Goal: Task Accomplishment & Management: Use online tool/utility

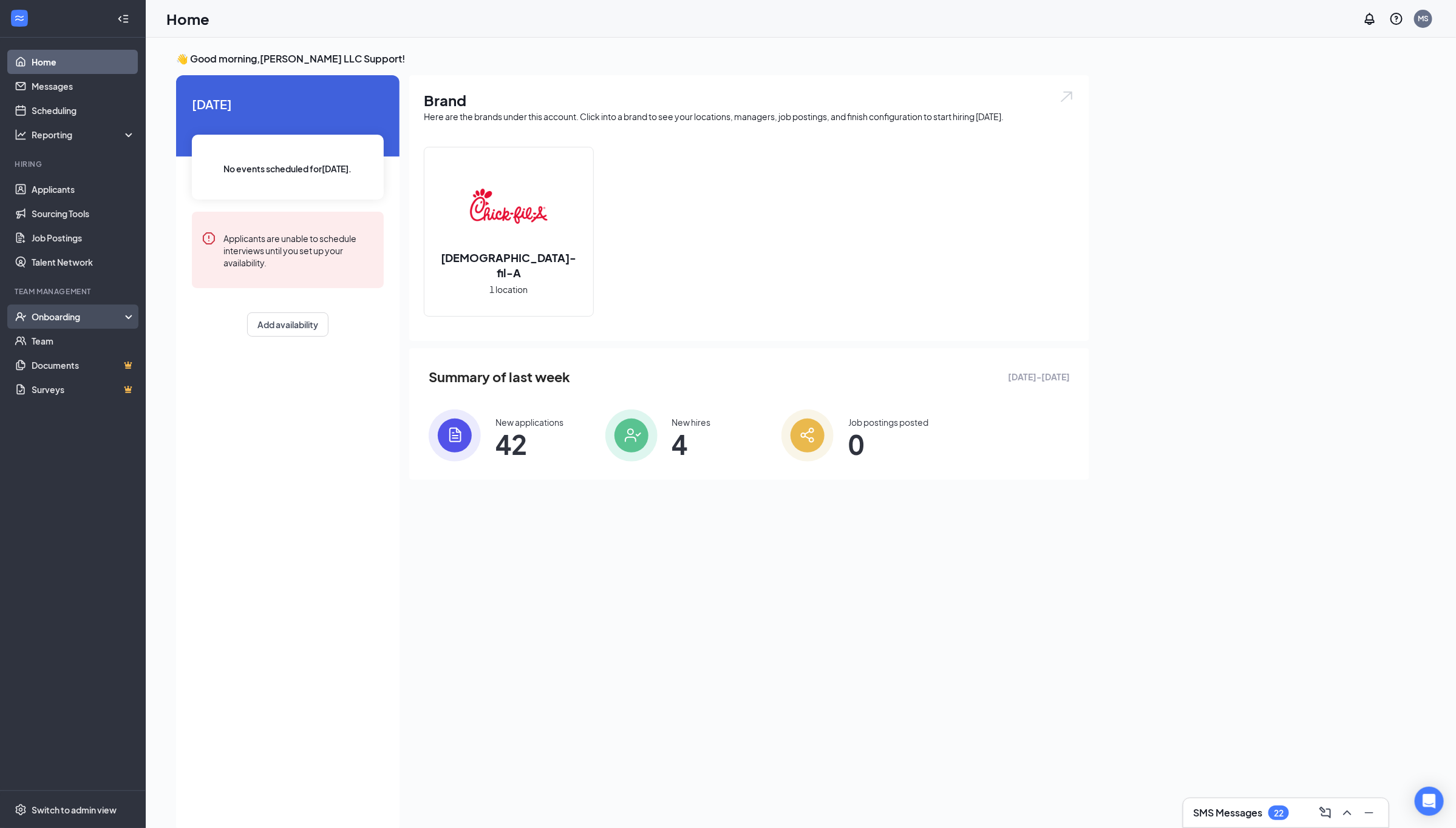
click at [36, 316] on div "Onboarding" at bounding box center [78, 316] width 93 height 12
click at [85, 344] on link "Overview" at bounding box center [83, 341] width 104 height 24
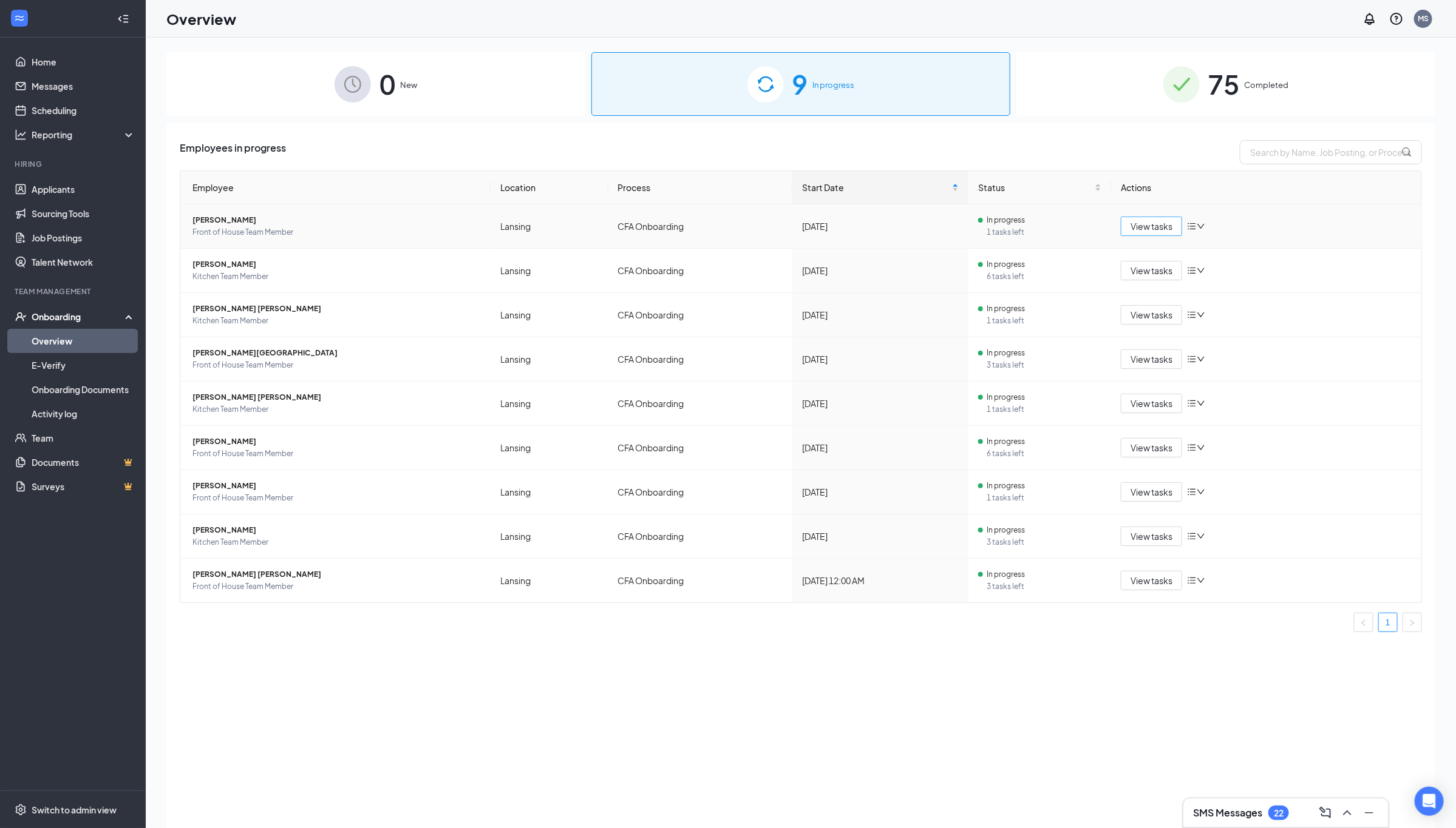
click at [1146, 232] on span "View tasks" at bounding box center [1151, 226] width 42 height 13
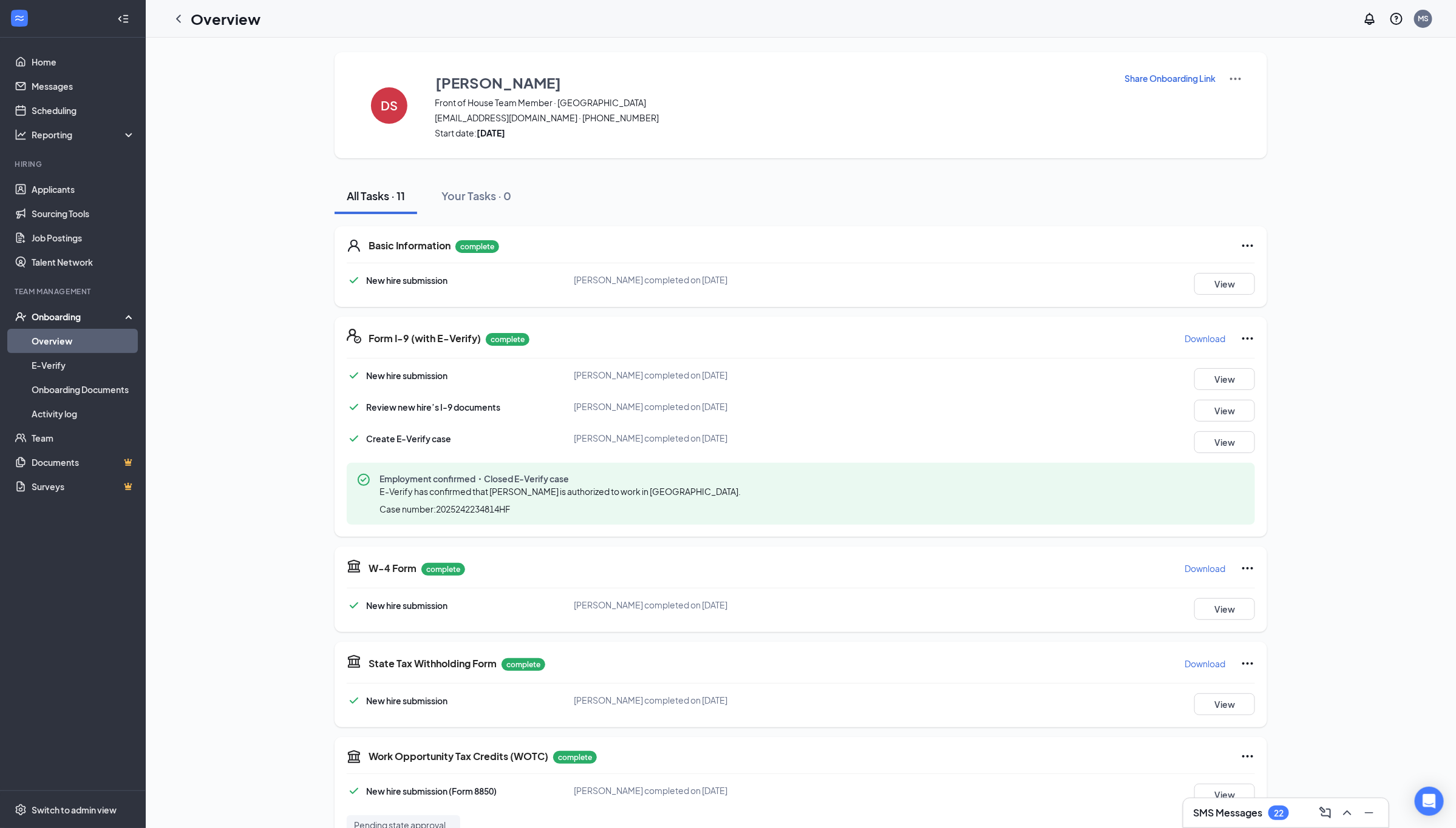
click at [57, 335] on link "Overview" at bounding box center [83, 341] width 104 height 24
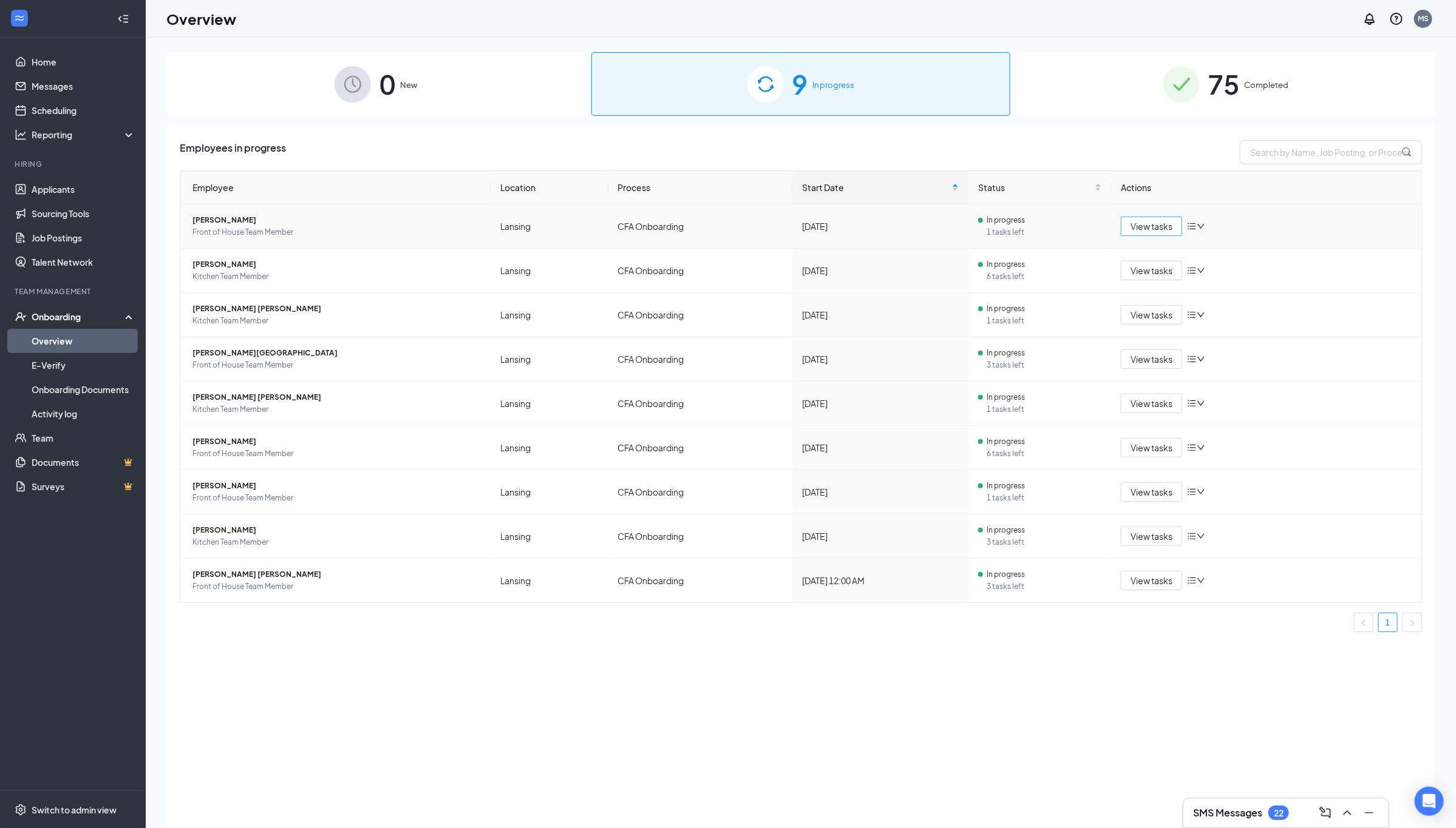
click at [1137, 229] on span "View tasks" at bounding box center [1151, 226] width 42 height 13
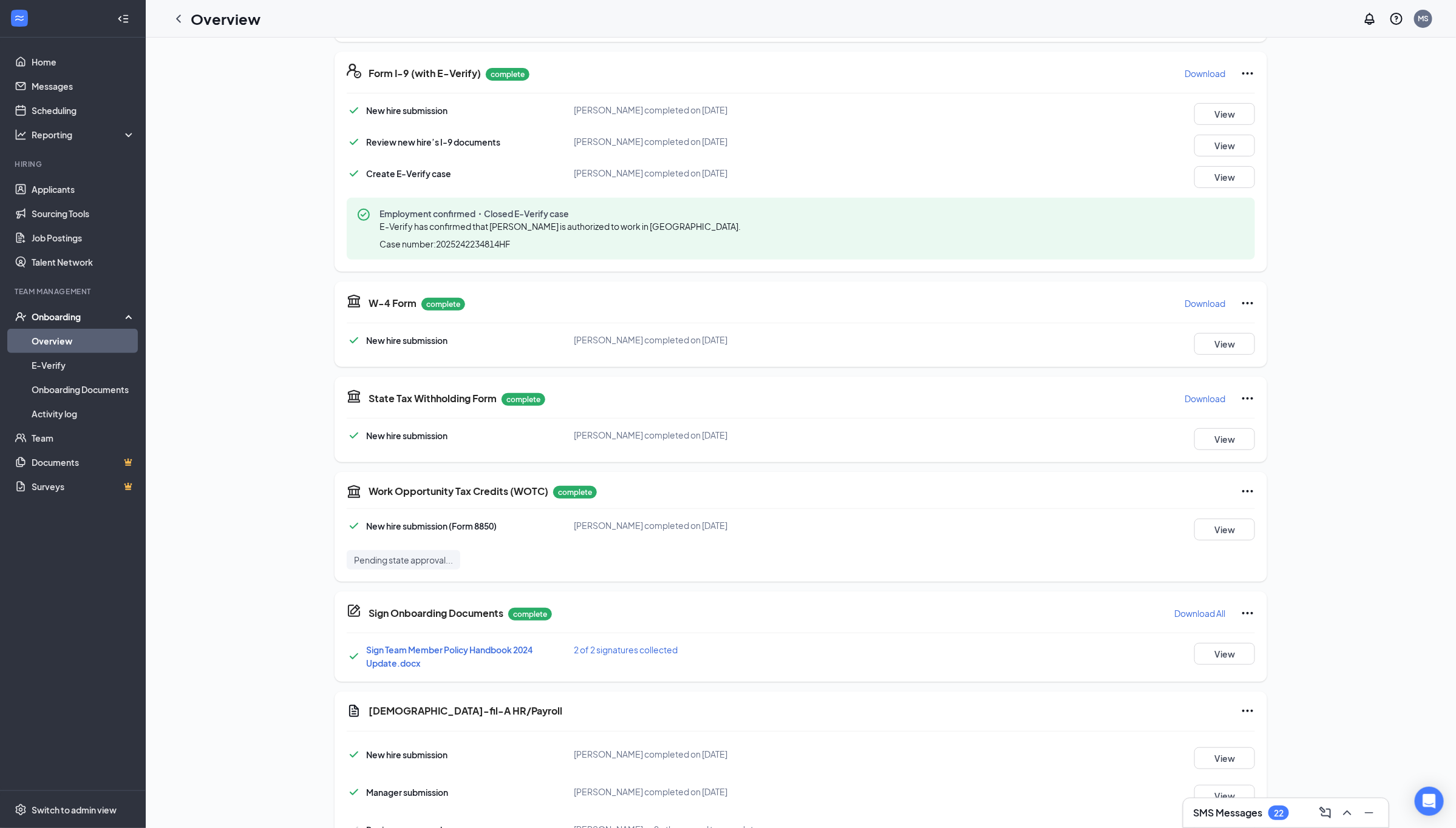
scroll to position [316, 0]
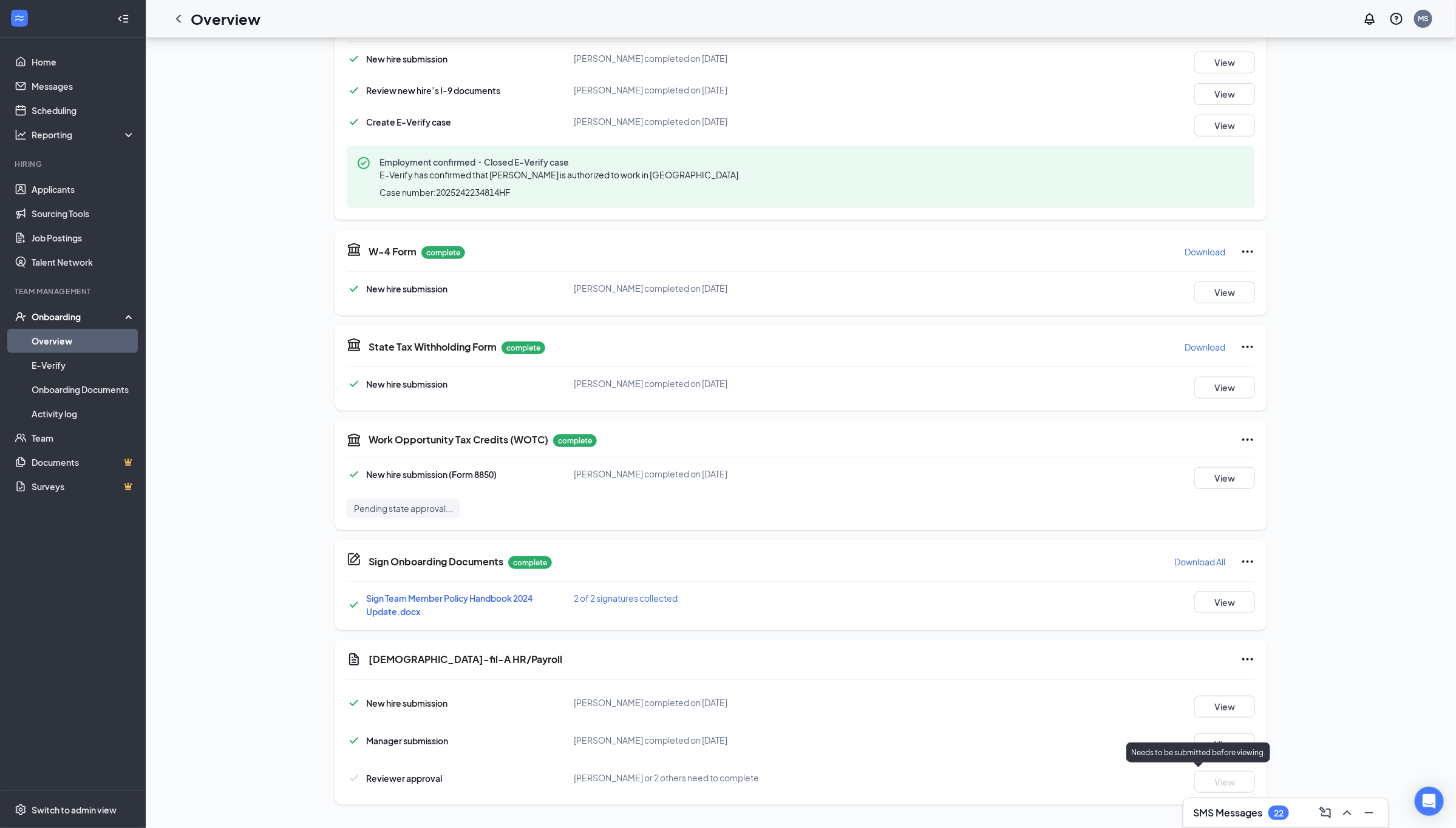
click at [1247, 751] on p "Needs to be submitted before viewing." at bounding box center [1198, 752] width 134 height 10
click at [1226, 741] on button "View" at bounding box center [1224, 744] width 61 height 22
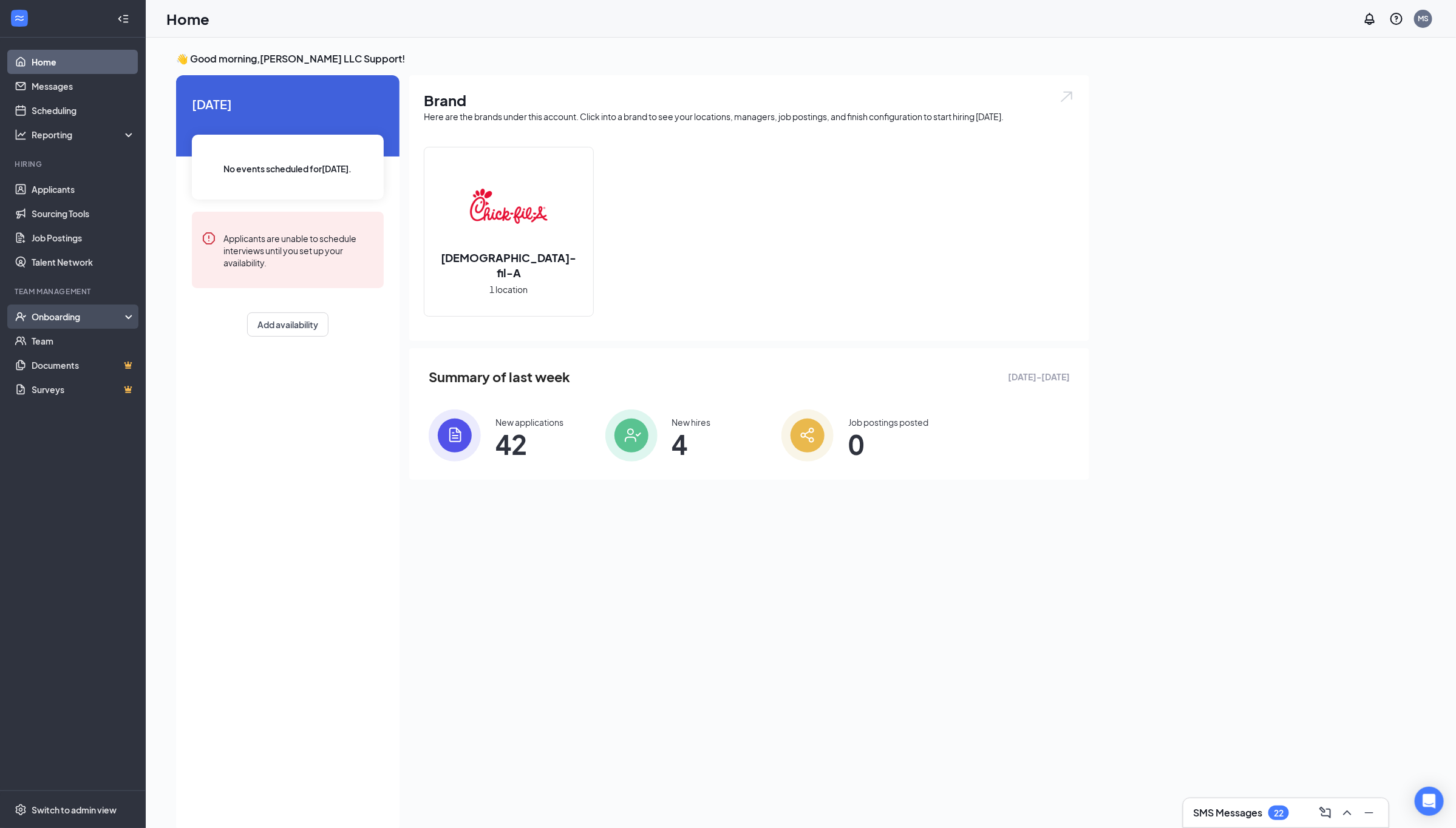
click at [78, 316] on div "Onboarding" at bounding box center [78, 316] width 93 height 12
click at [61, 339] on link "Overview" at bounding box center [83, 341] width 104 height 24
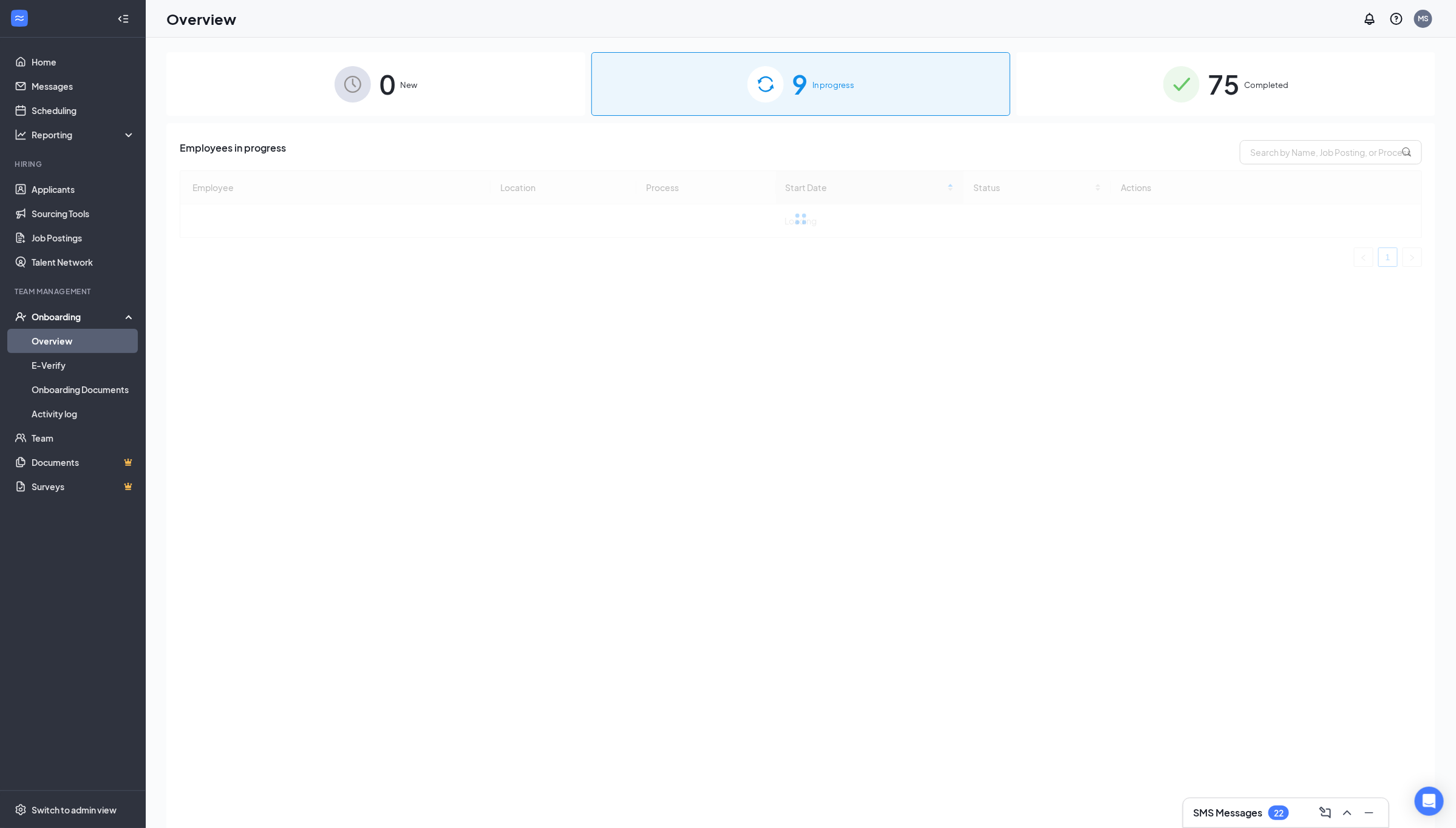
click at [834, 92] on div "9 In progress" at bounding box center [800, 84] width 419 height 64
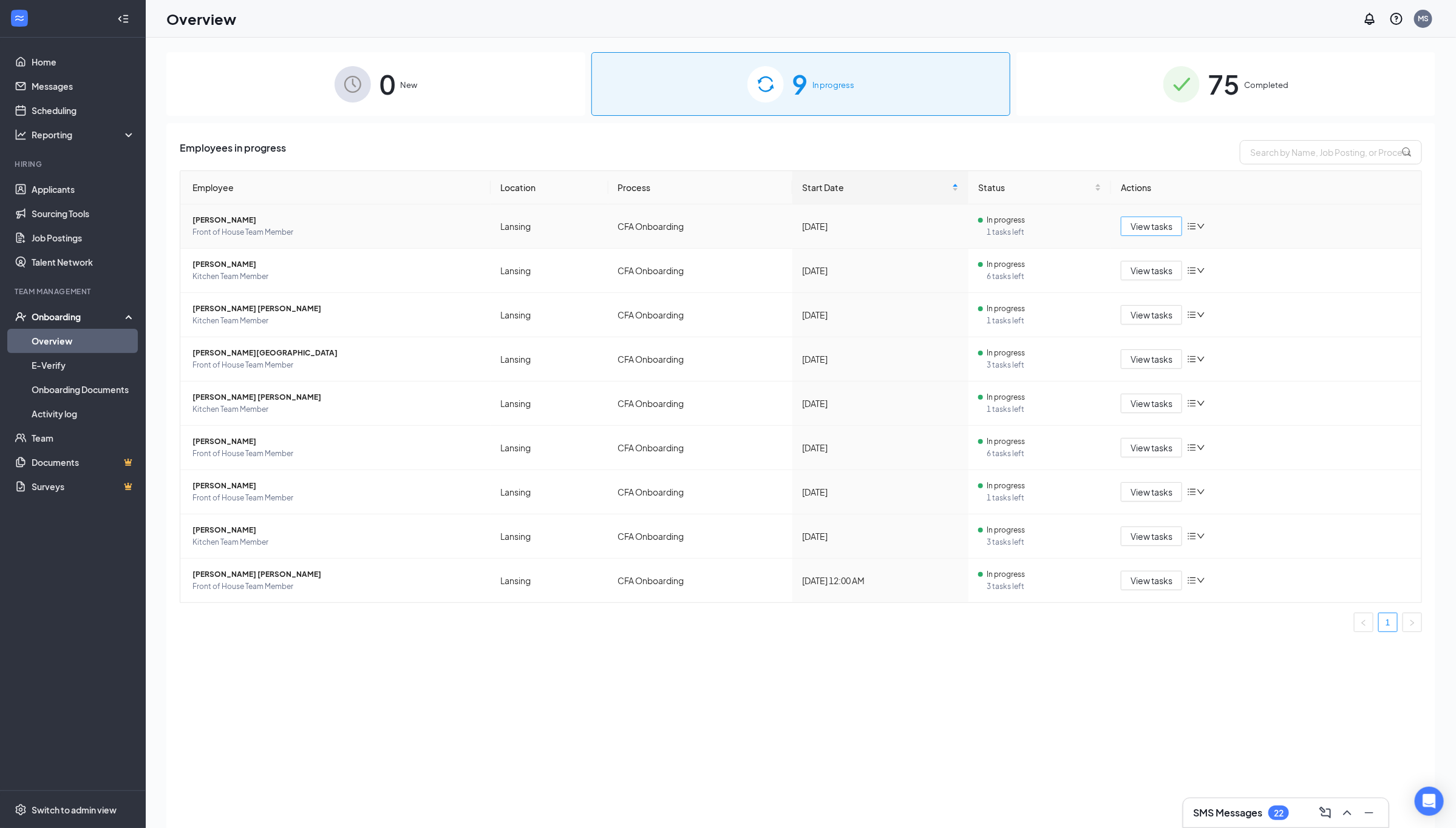
click at [1142, 227] on span "View tasks" at bounding box center [1151, 226] width 42 height 13
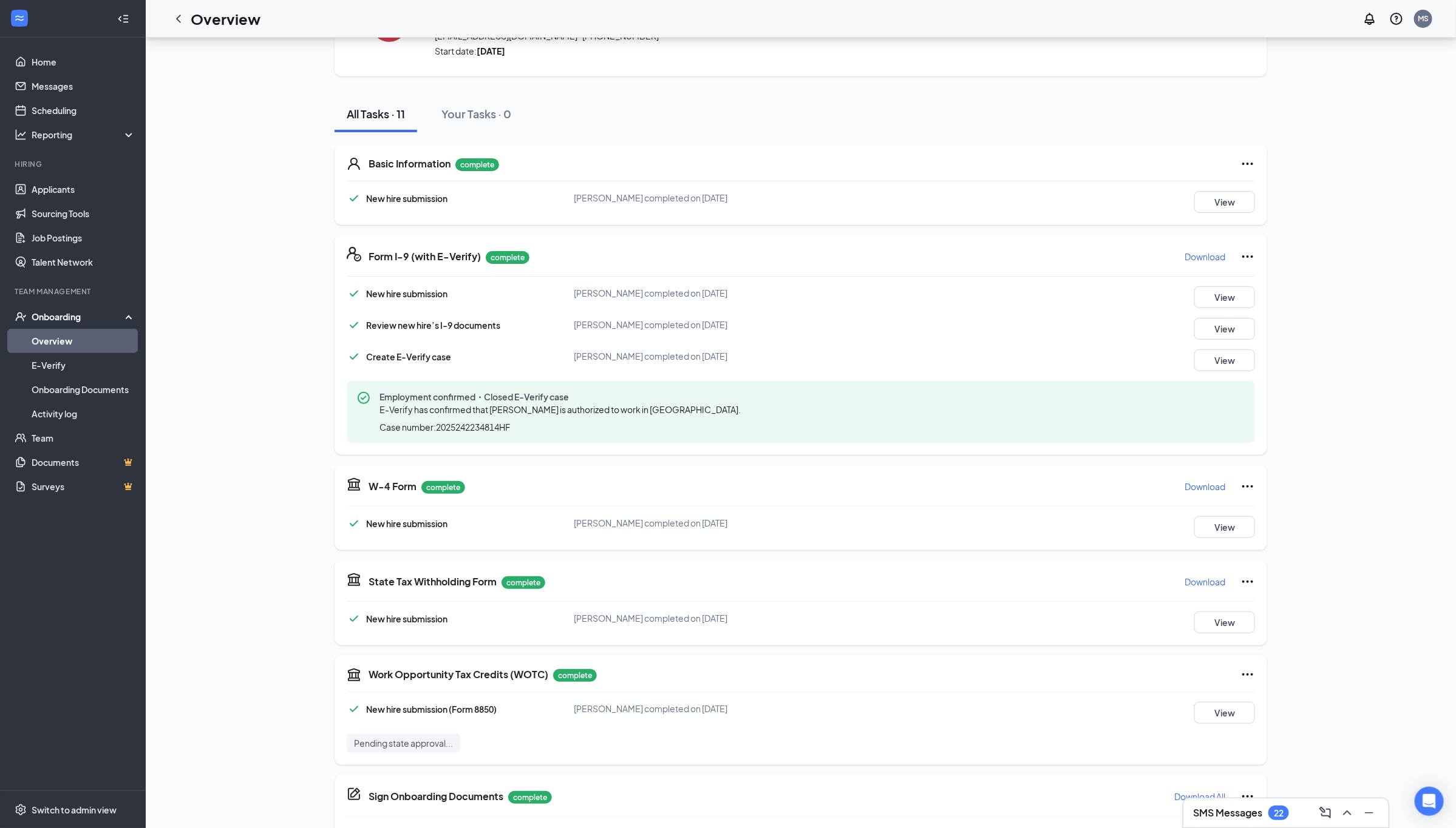
scroll to position [316, 0]
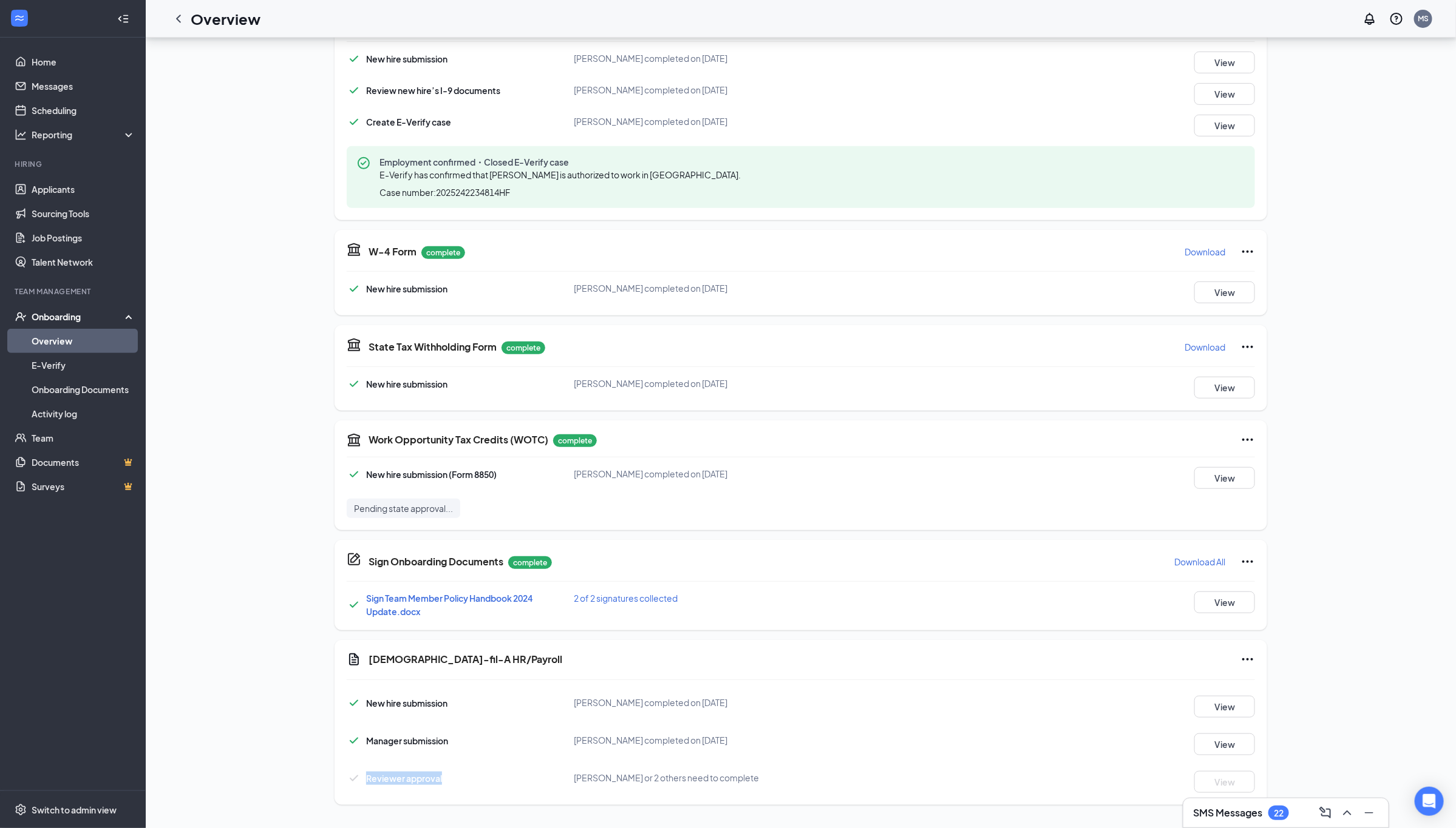
drag, startPoint x: 397, startPoint y: 783, endPoint x: 367, endPoint y: 783, distance: 30.0
click at [367, 783] on div "Reviewer approval Fawn Jones or 2 others need to complete View" at bounding box center [800, 782] width 908 height 22
copy span "Reviewer approval"
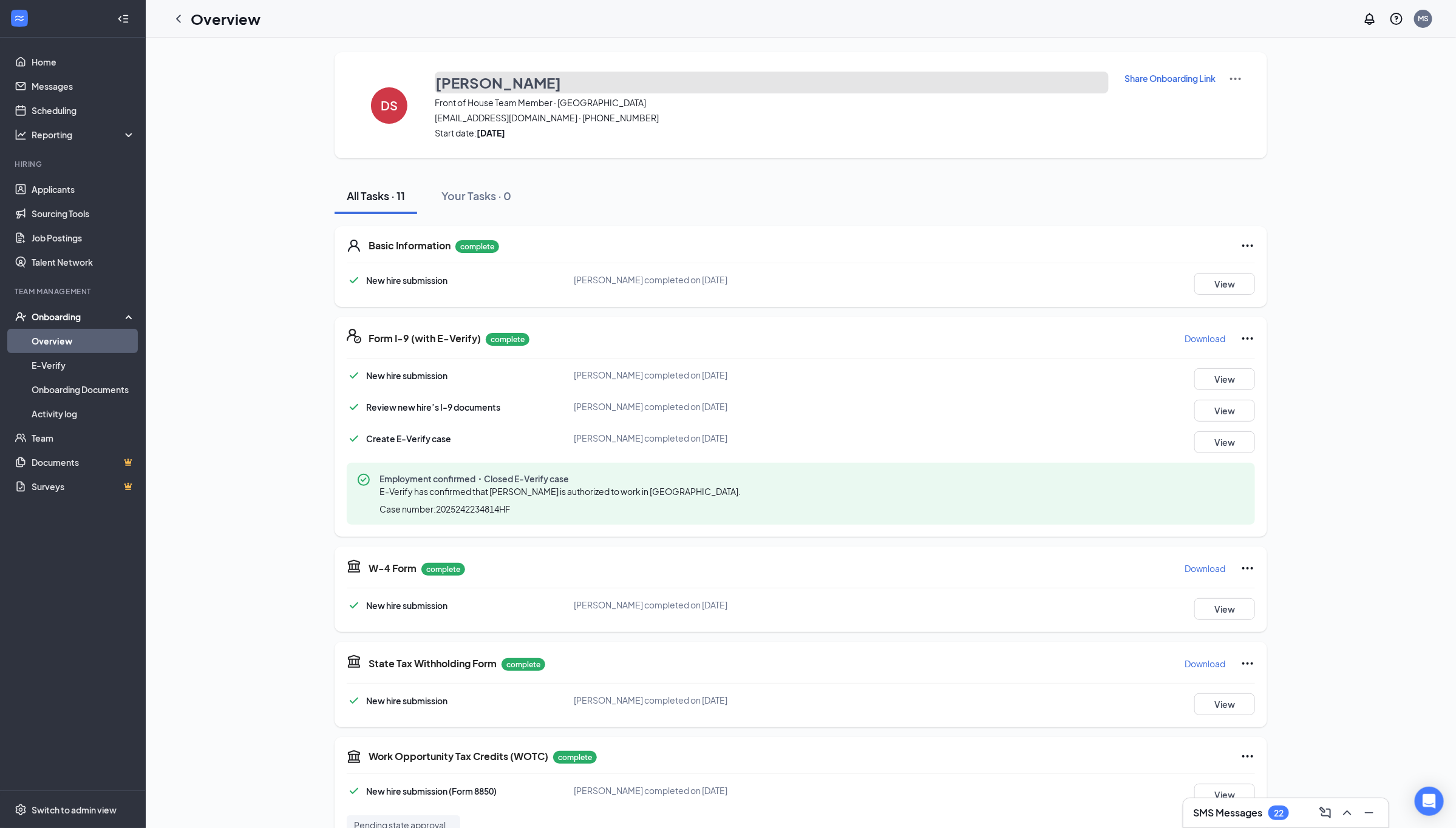
drag, startPoint x: 539, startPoint y: 90, endPoint x: 434, endPoint y: 80, distance: 105.5
click at [435, 80] on button "Deborah Silva" at bounding box center [772, 82] width 674 height 22
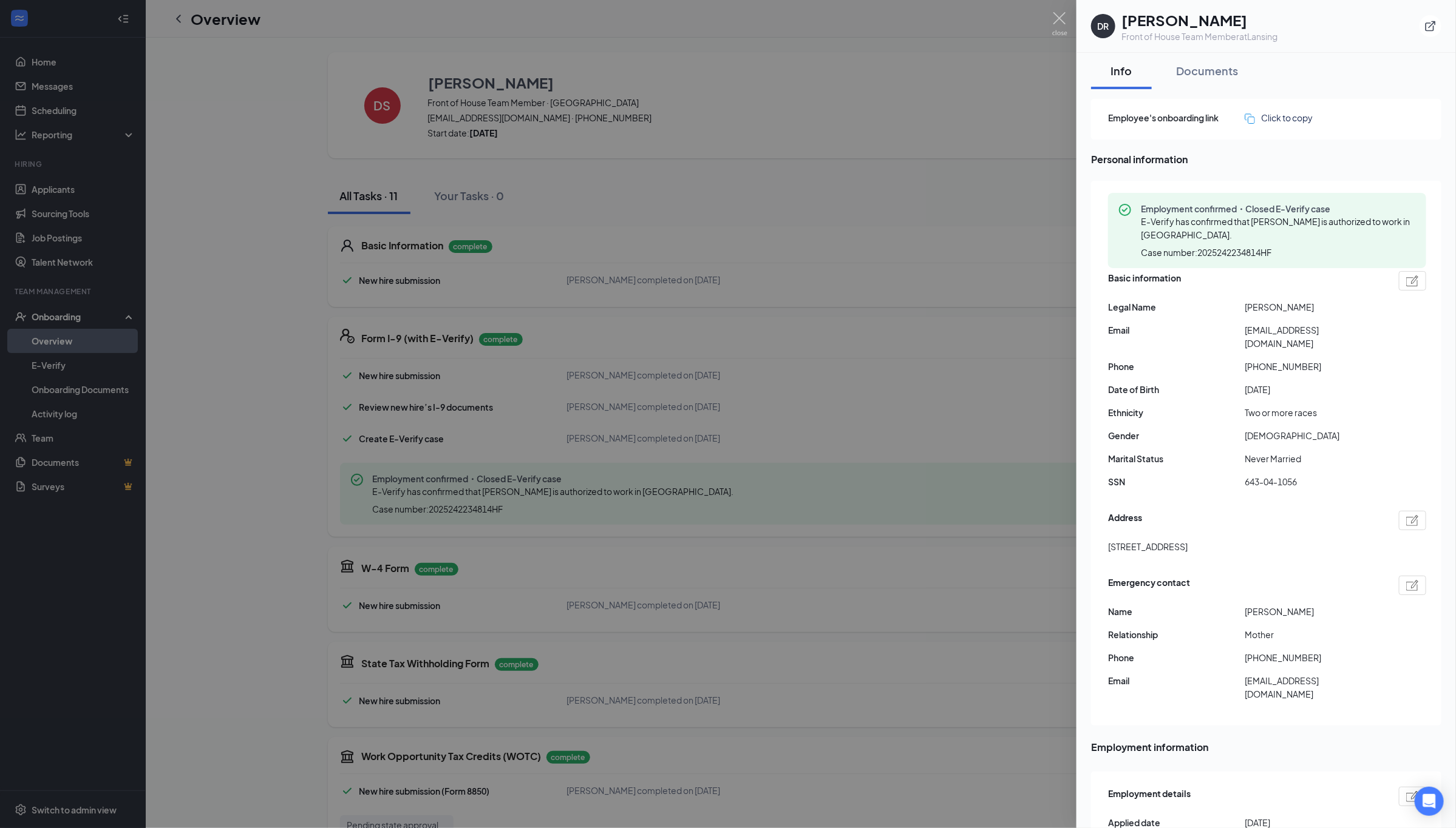
drag, startPoint x: 1206, startPoint y: 14, endPoint x: 1124, endPoint y: 13, distance: 82.0
click at [1124, 13] on h1 "Deborah R Silva" at bounding box center [1199, 20] width 156 height 20
copy h1 "Deborah R Silva"
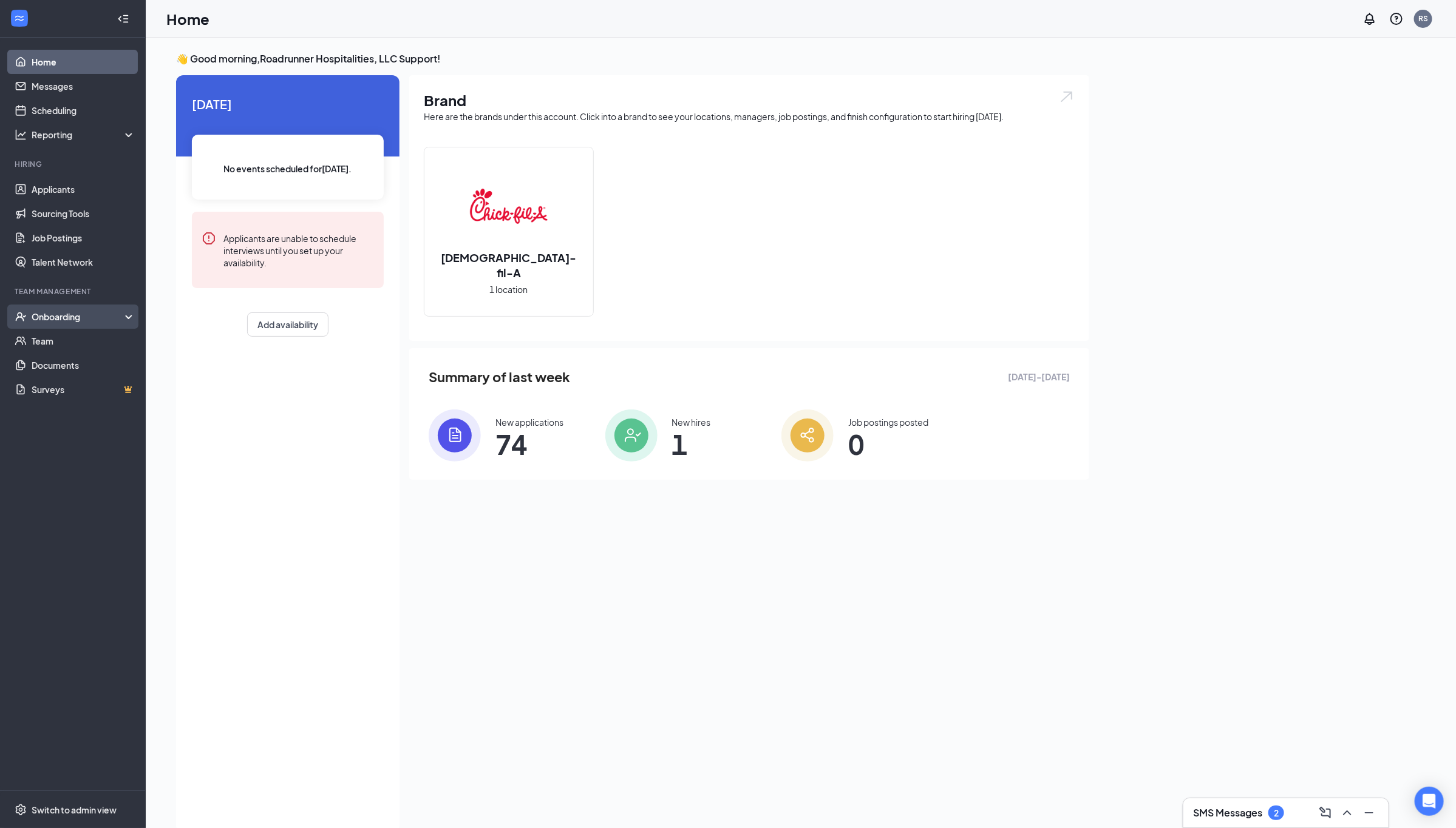
click at [78, 318] on div "Onboarding" at bounding box center [78, 316] width 93 height 12
click at [54, 330] on link "Overview" at bounding box center [83, 341] width 104 height 24
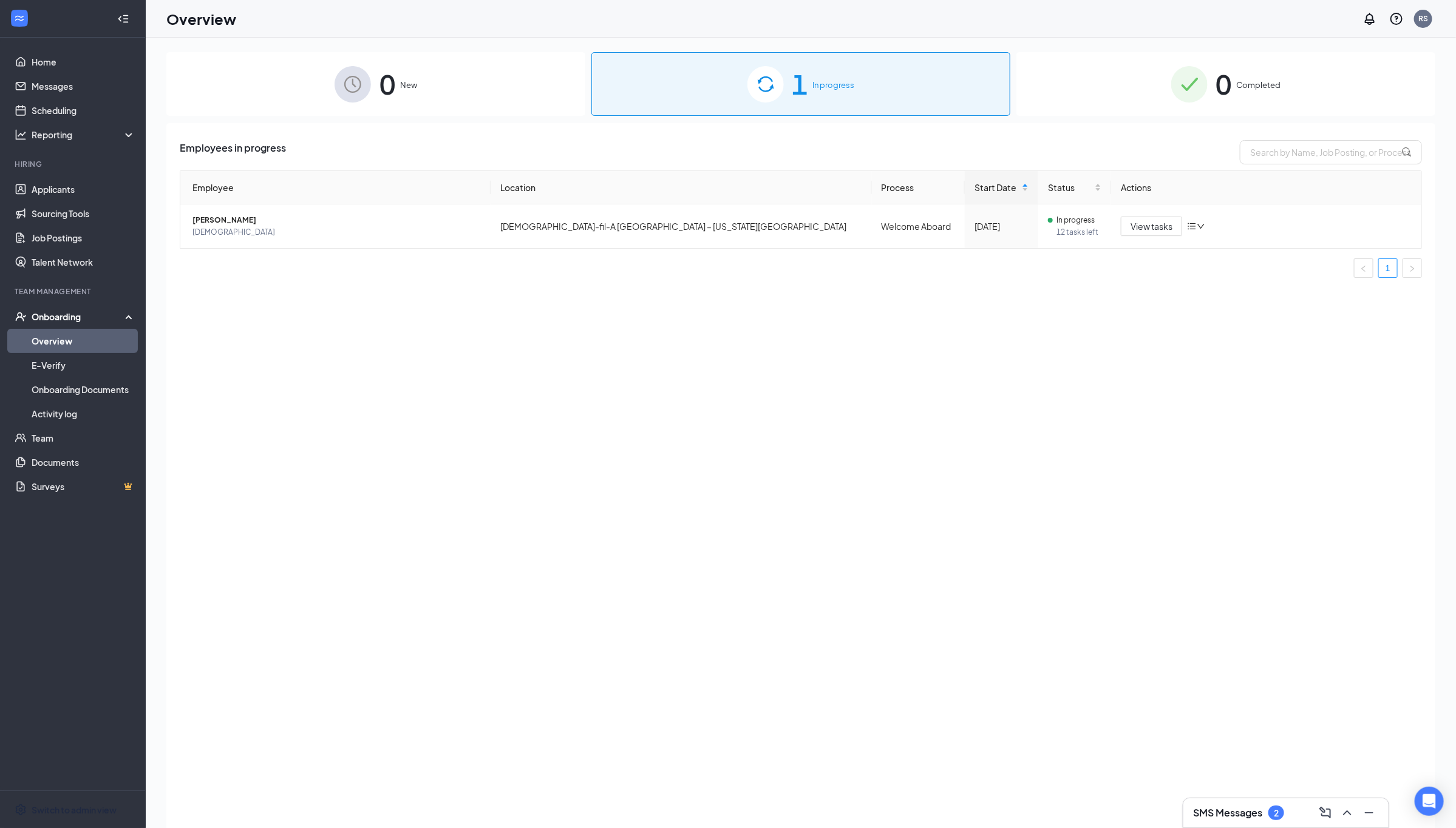
click at [74, 818] on span "Switch to admin view" at bounding box center [83, 809] width 104 height 37
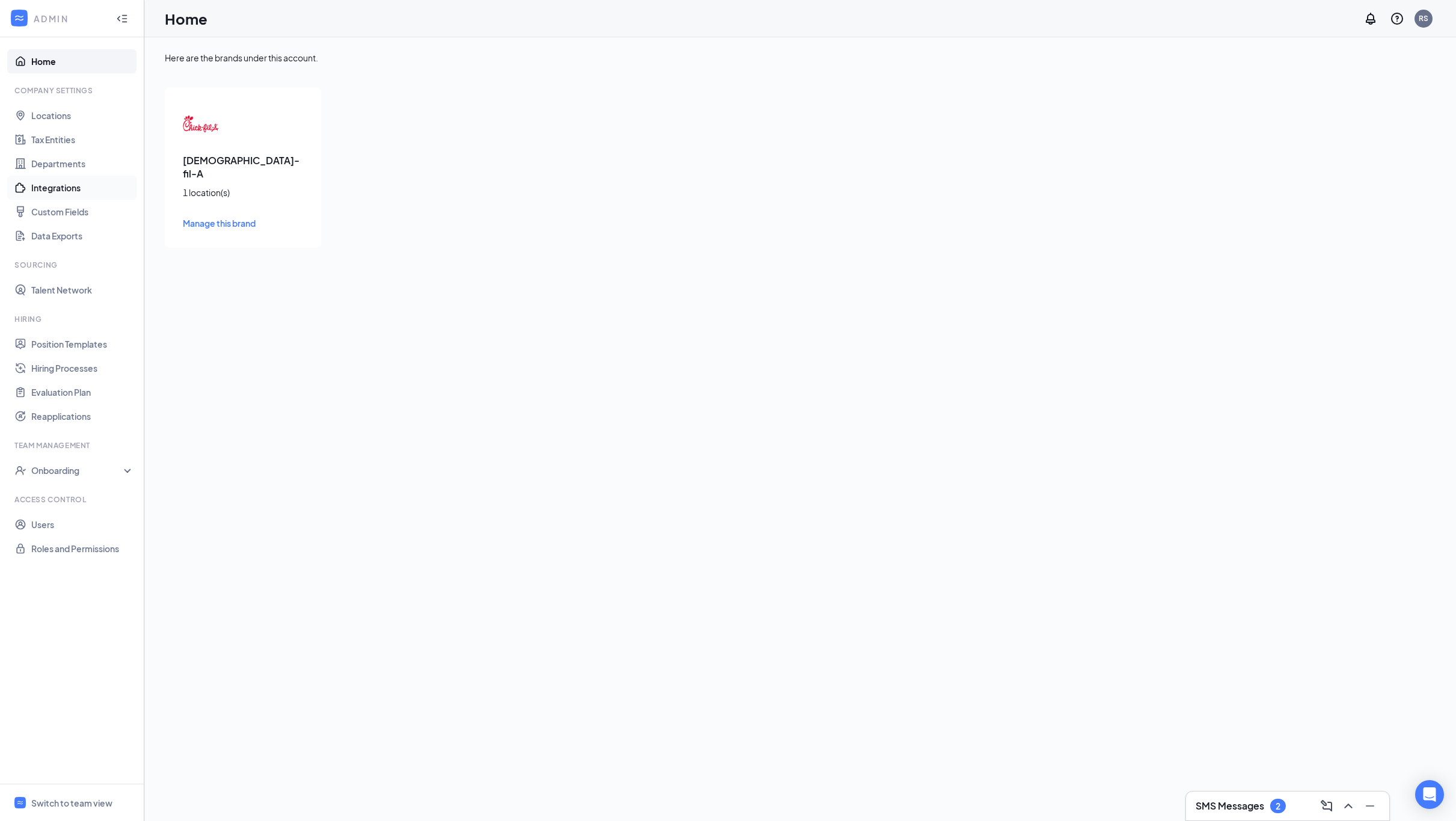
click at [55, 187] on link "Integrations" at bounding box center [83, 187] width 103 height 24
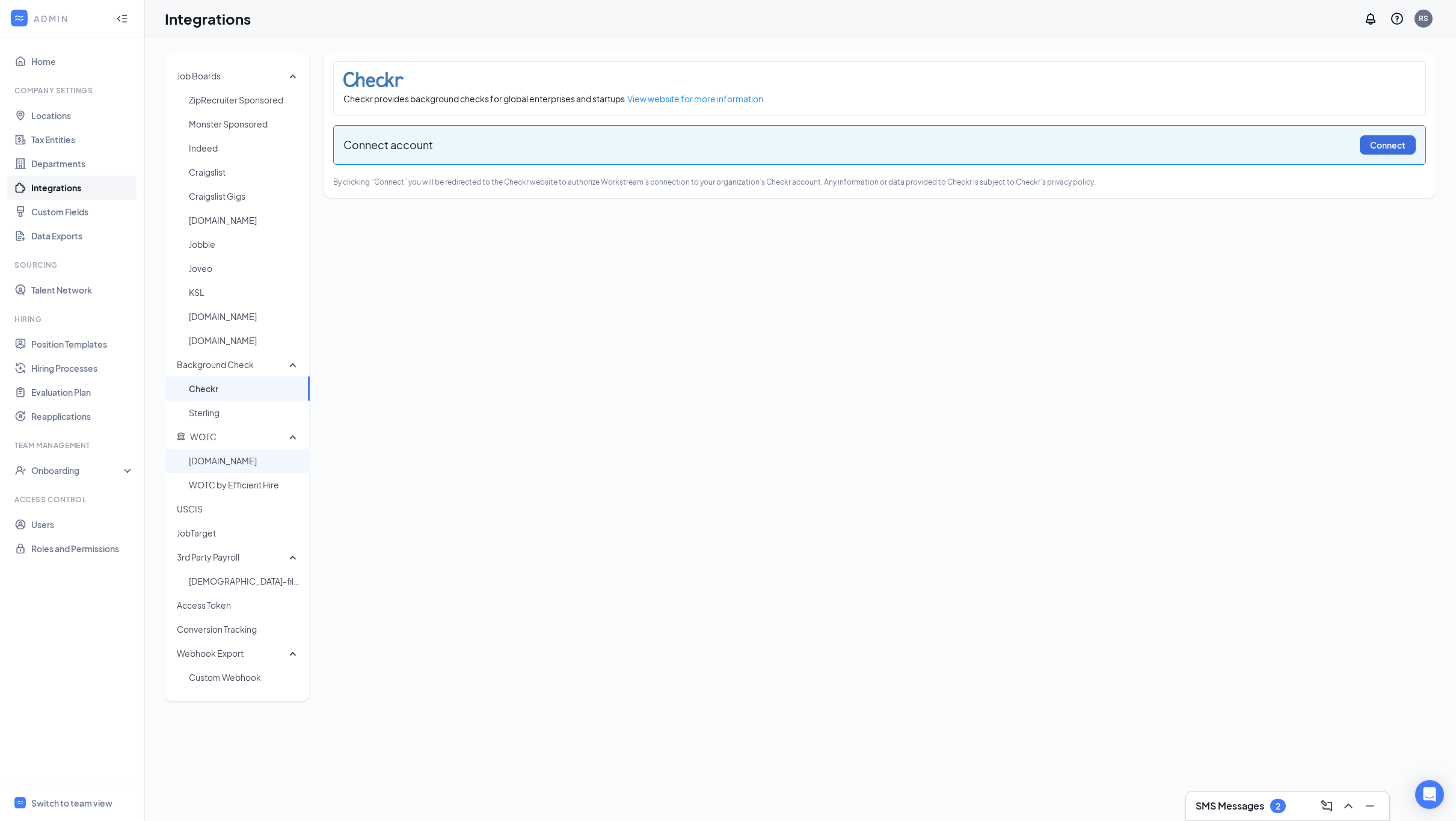
click at [232, 466] on span "[DOMAIN_NAME]" at bounding box center [244, 461] width 111 height 24
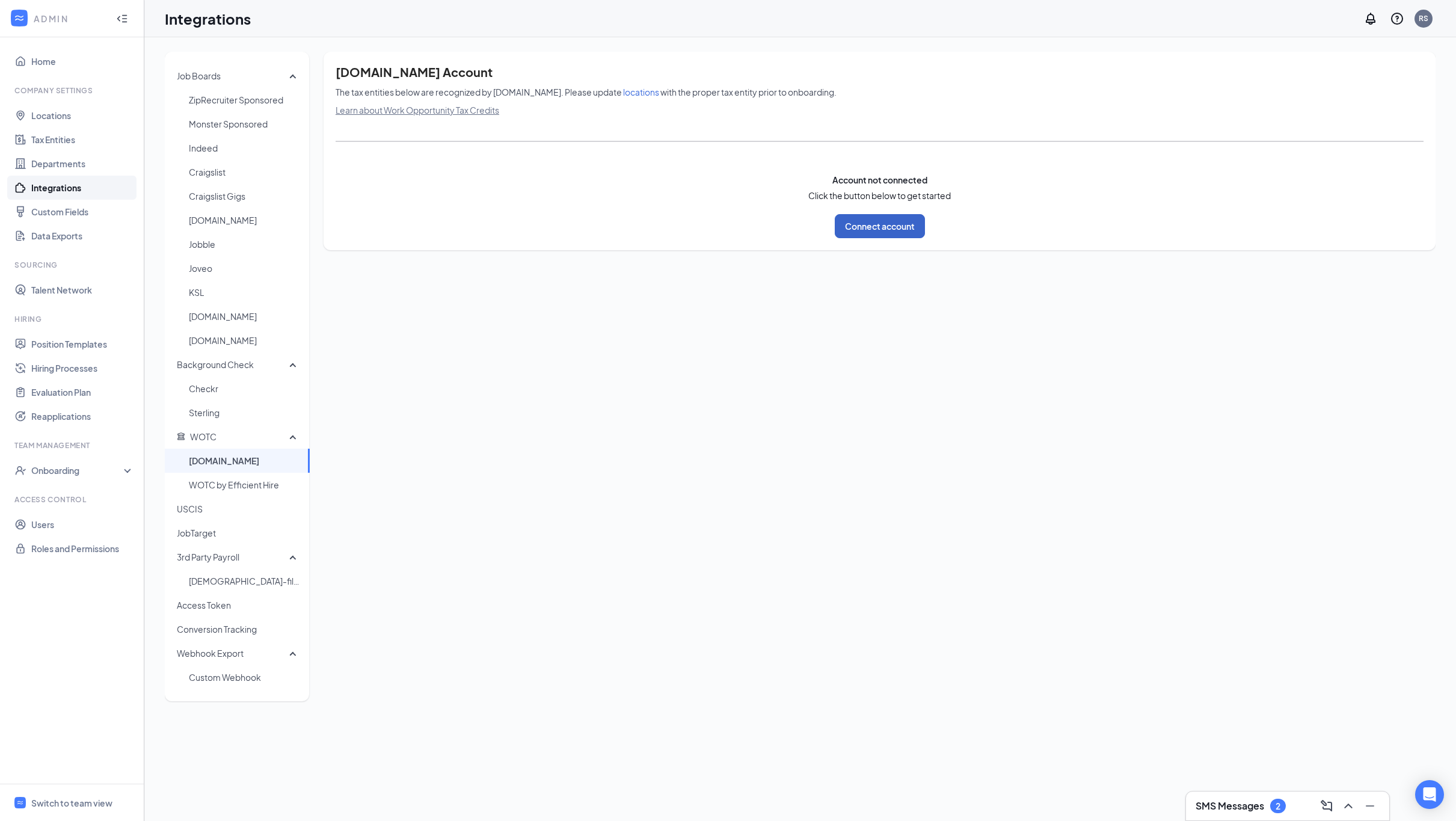
click at [888, 232] on button "Connect account" at bounding box center [880, 226] width 90 height 24
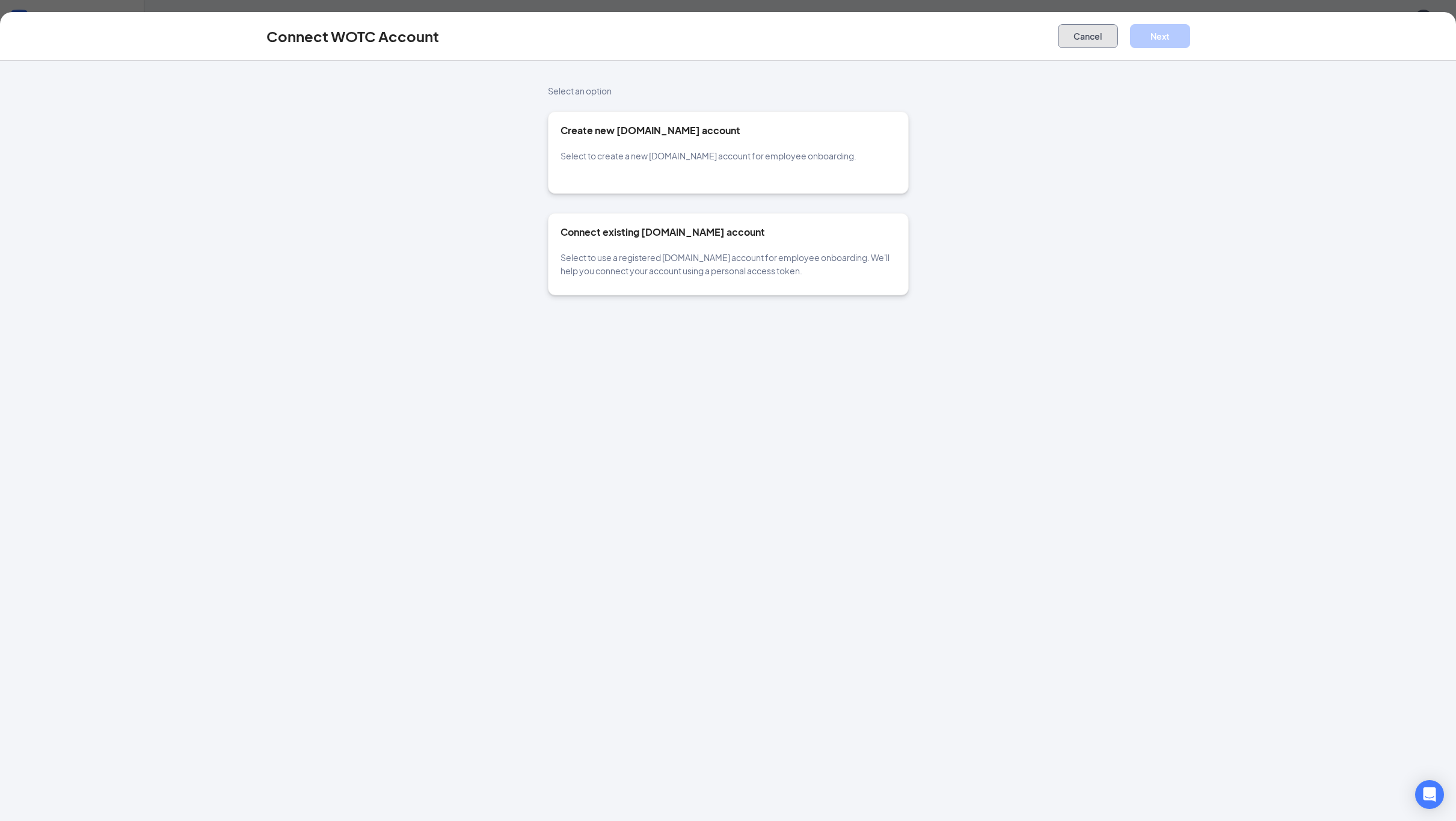
click at [1084, 42] on button "Cancel" at bounding box center [1088, 36] width 60 height 24
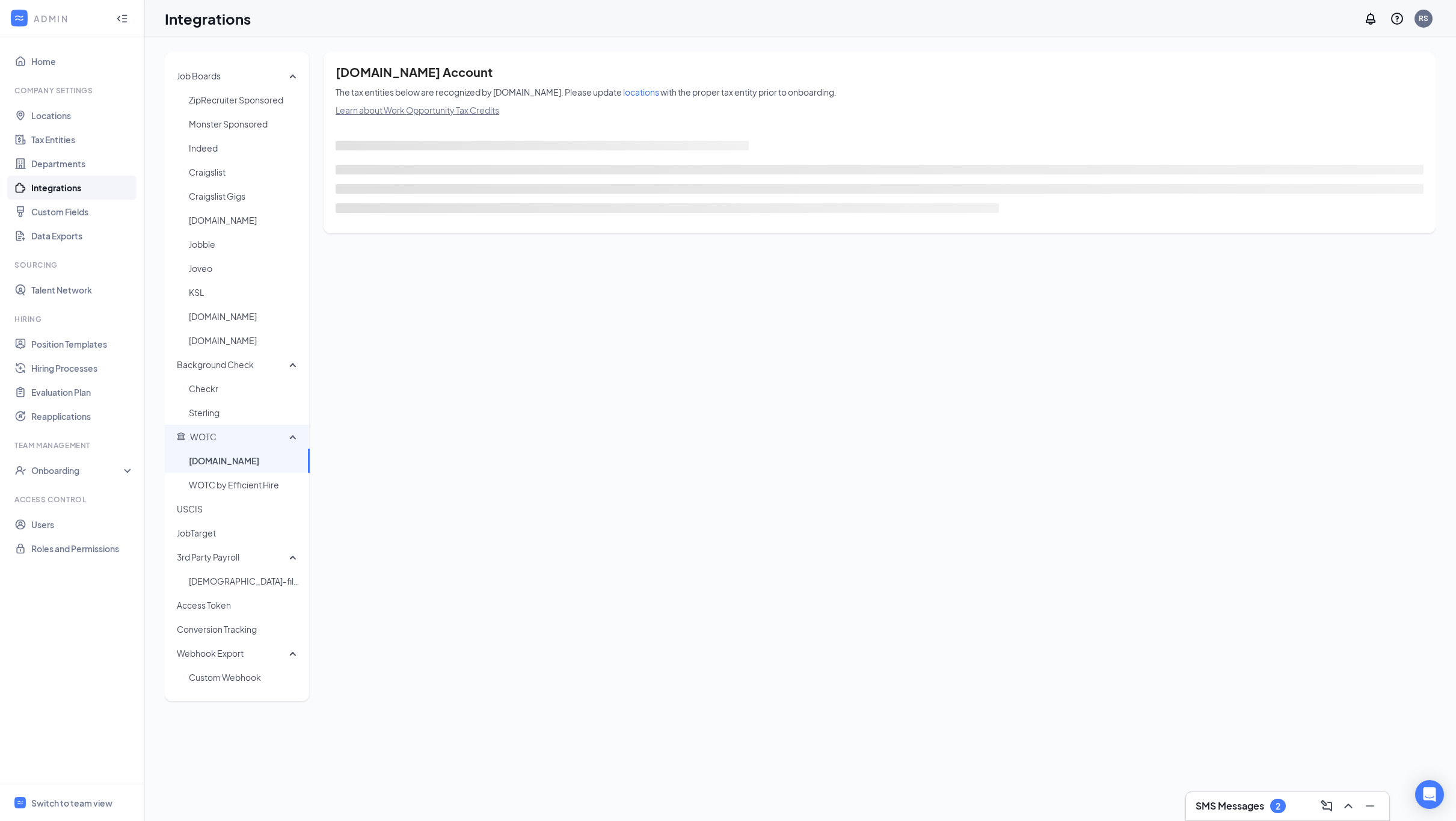
click at [226, 435] on span "WOTC" at bounding box center [233, 437] width 112 height 24
click at [217, 448] on span "WOTC" at bounding box center [233, 437] width 112 height 24
click at [230, 482] on span "WOTC by Efficient Hire" at bounding box center [244, 484] width 111 height 24
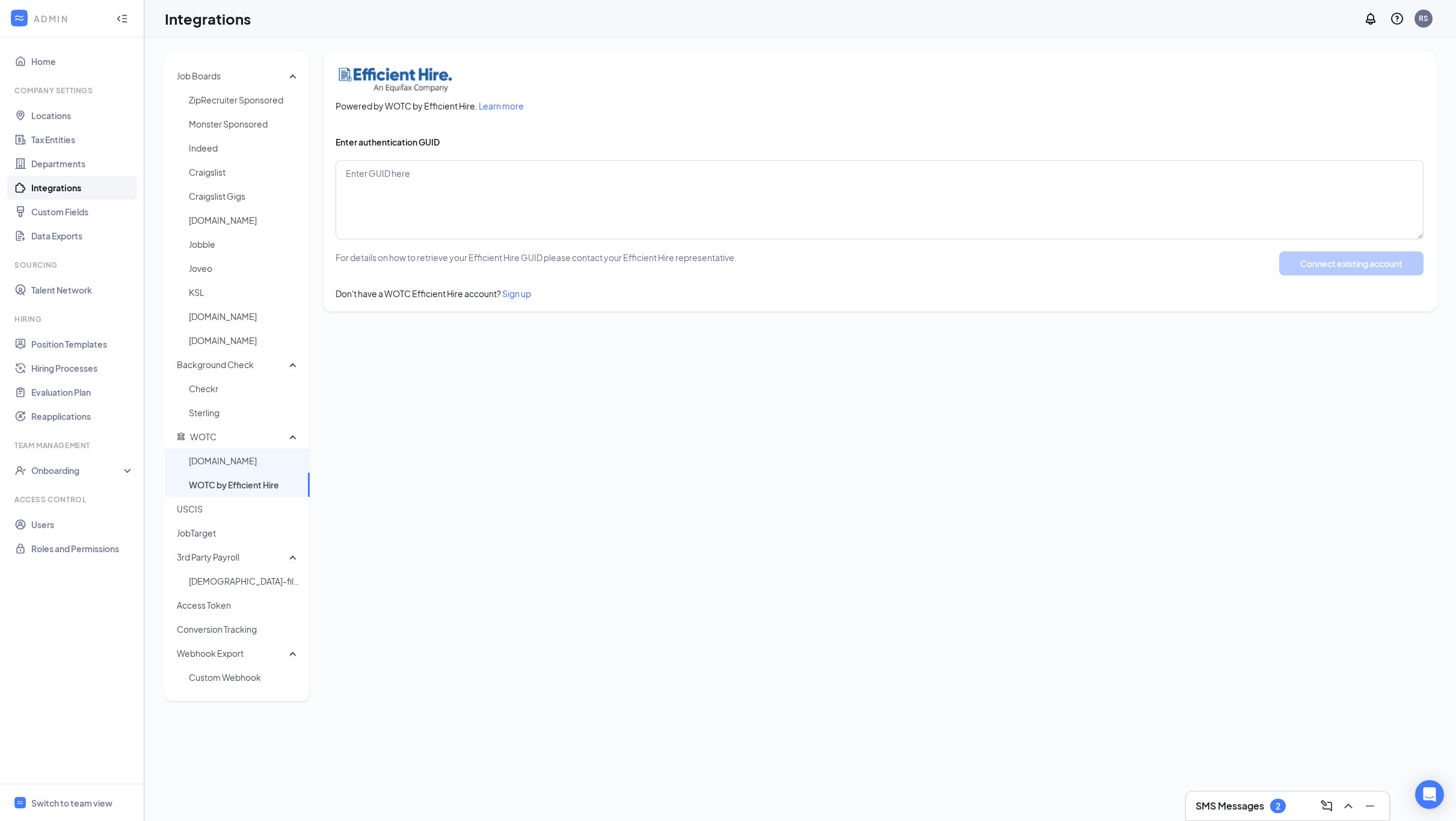
click at [223, 464] on span "[DOMAIN_NAME]" at bounding box center [244, 461] width 111 height 24
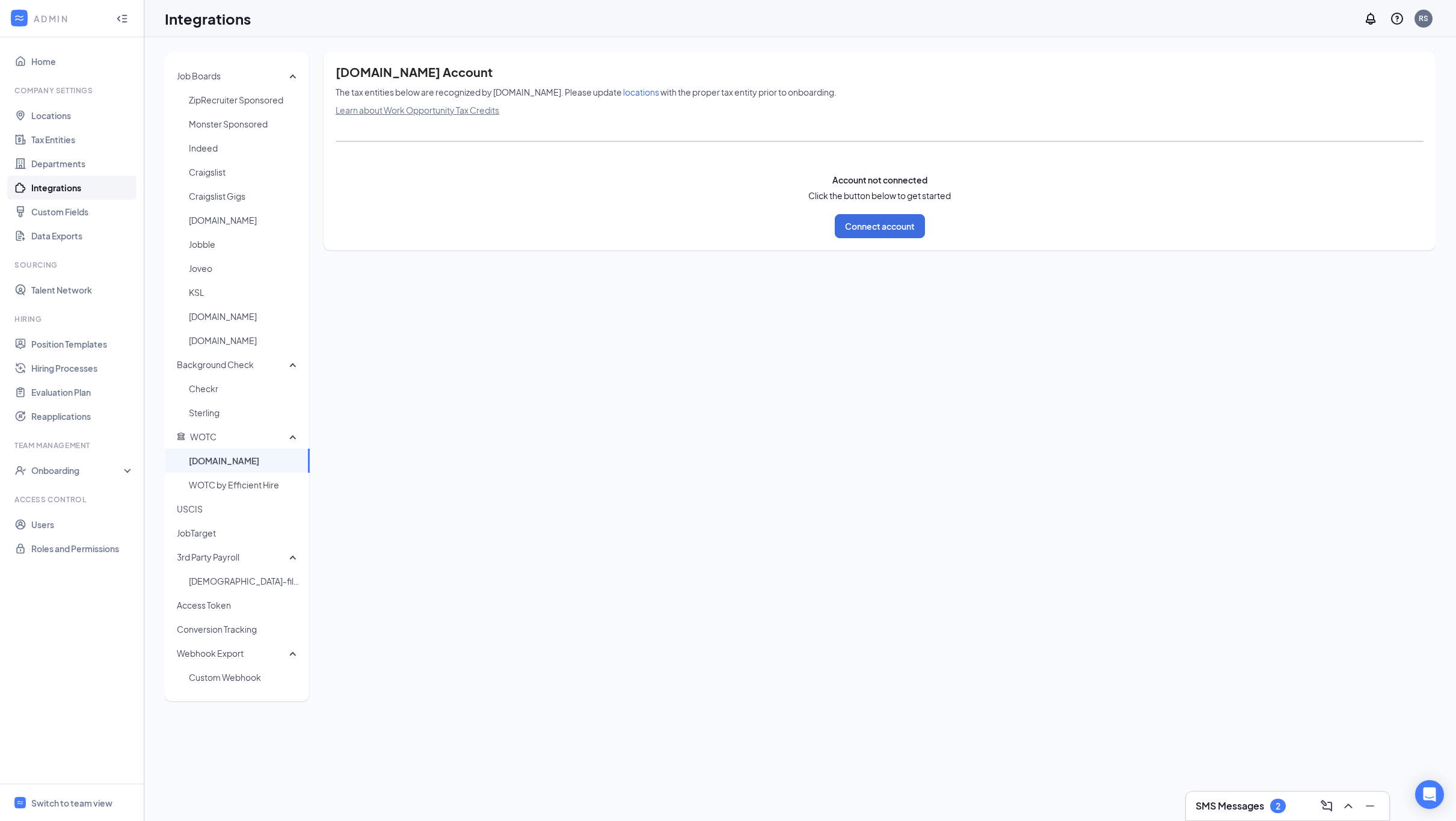
click at [623, 92] on span "locations" at bounding box center [641, 92] width 36 height 11
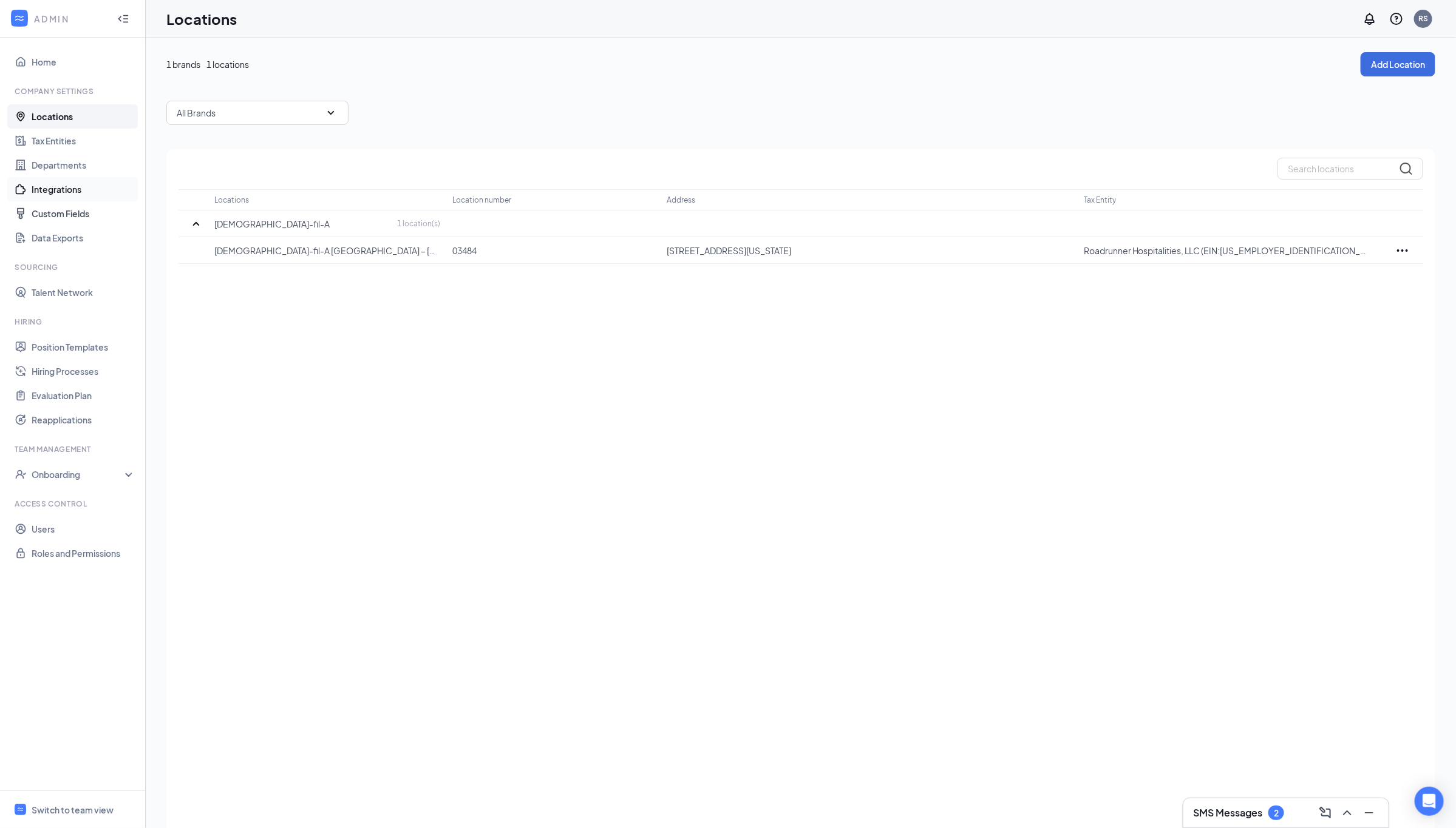
click at [61, 193] on link "Integrations" at bounding box center [83, 189] width 104 height 24
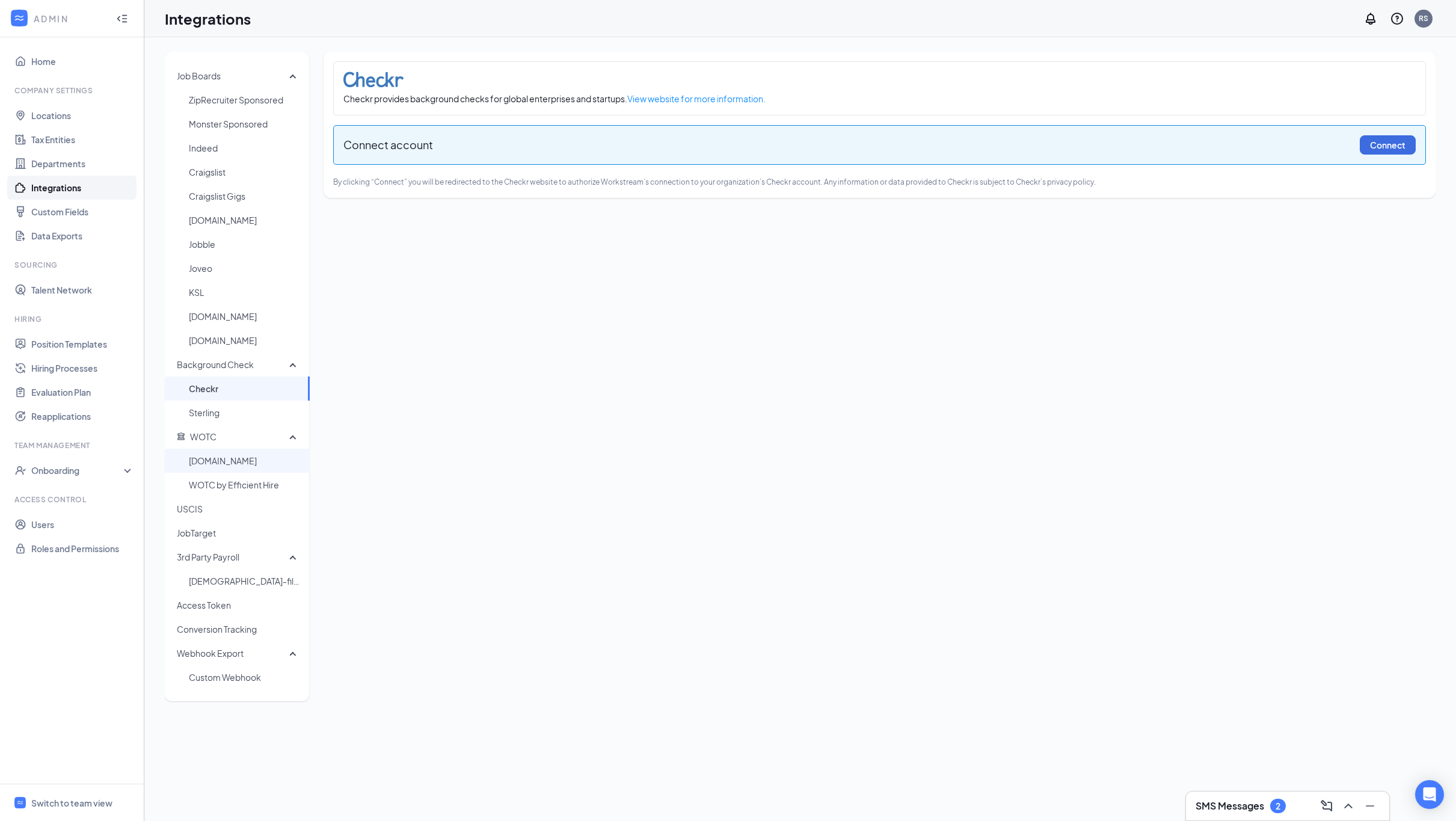
click at [223, 465] on span "[DOMAIN_NAME]" at bounding box center [244, 461] width 111 height 24
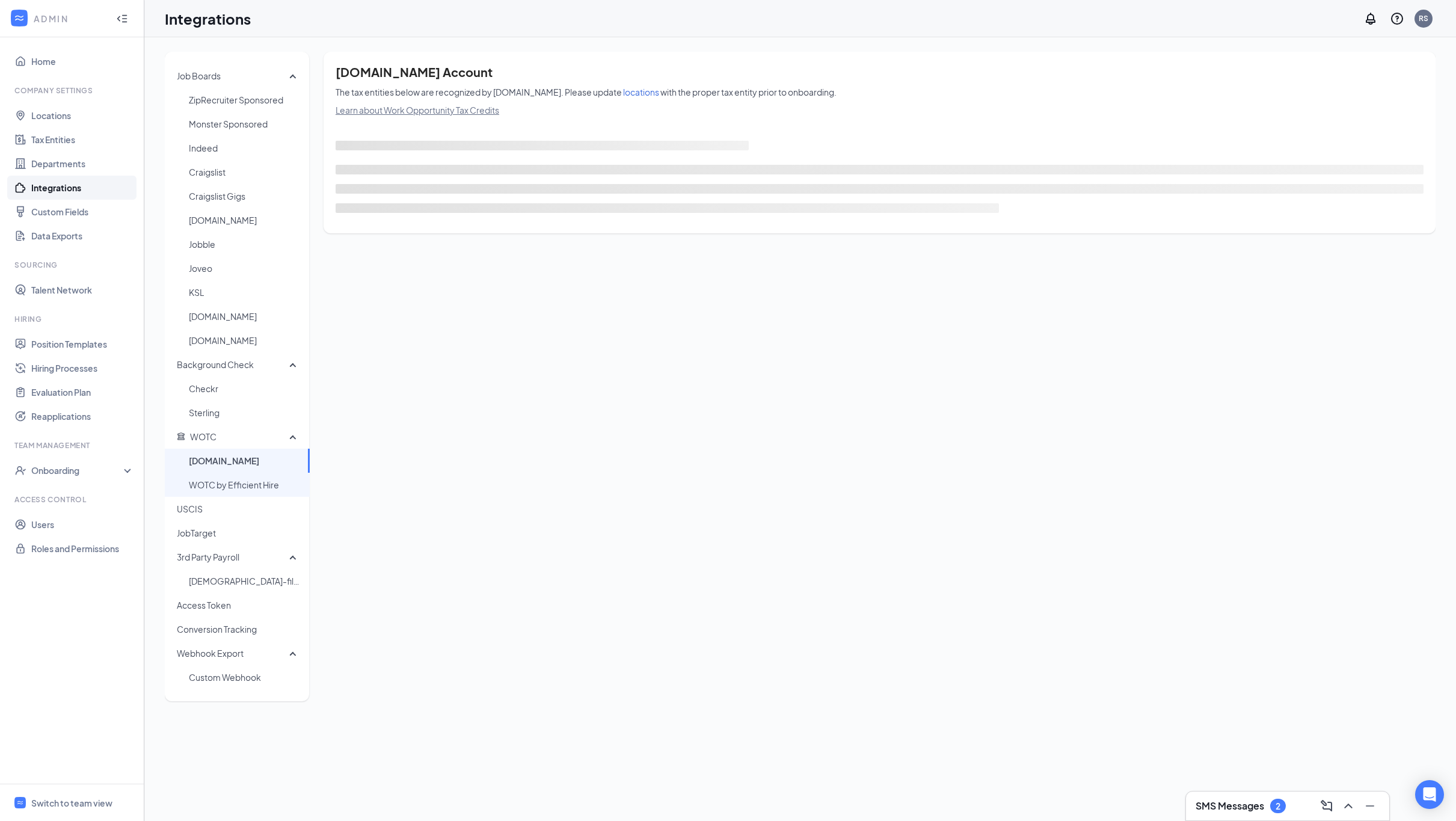
click at [221, 482] on span "WOTC by Efficient Hire" at bounding box center [244, 484] width 111 height 24
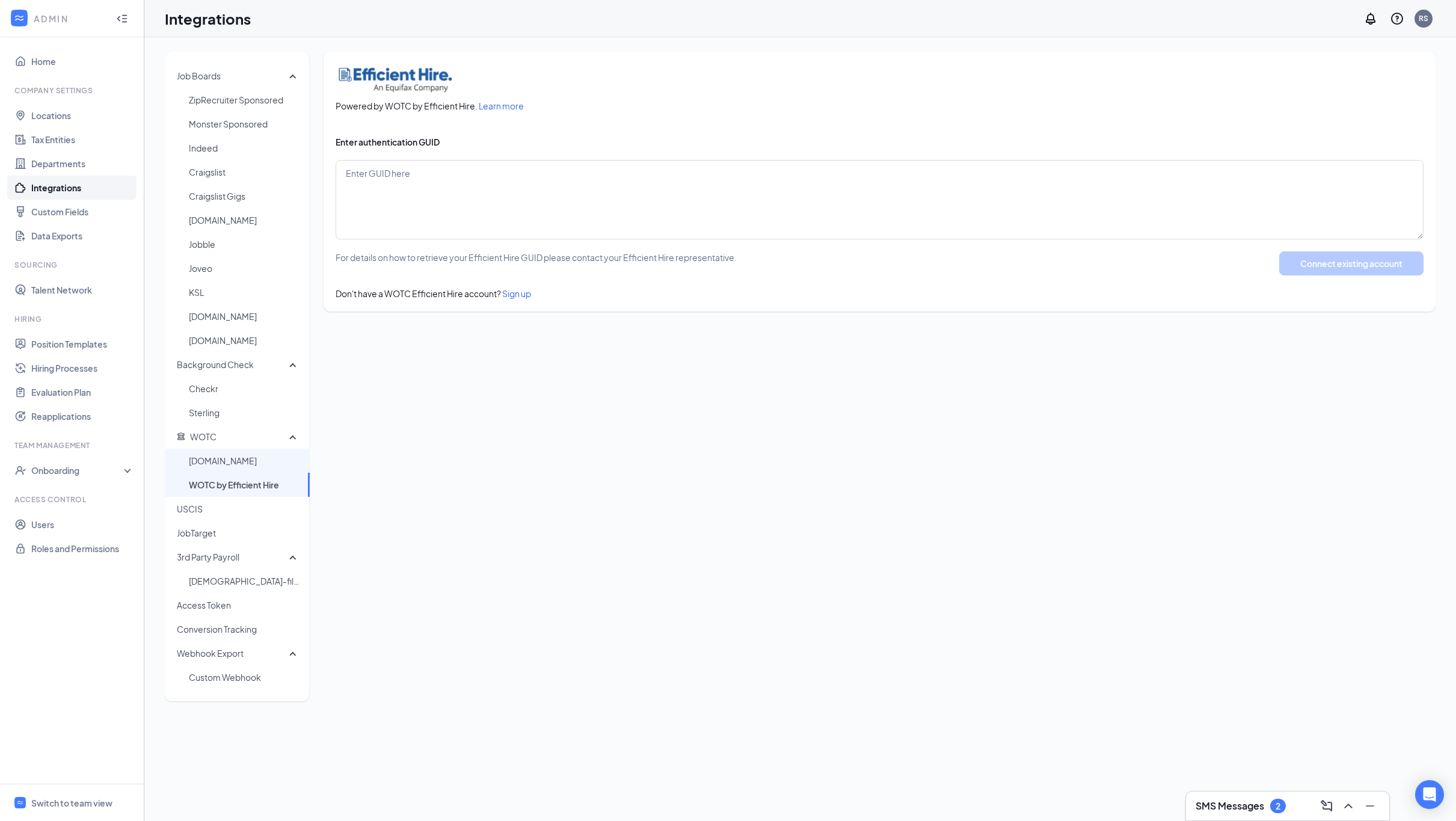
click at [219, 464] on span "[DOMAIN_NAME]" at bounding box center [244, 461] width 111 height 24
